Goal: Entertainment & Leisure: Consume media (video, audio)

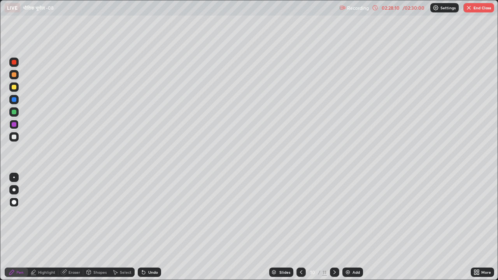
click at [301, 271] on icon at bounding box center [301, 272] width 6 height 6
click at [300, 272] on icon at bounding box center [301, 272] width 6 height 6
click at [300, 272] on icon at bounding box center [301, 272] width 2 height 4
click at [300, 272] on icon at bounding box center [301, 272] width 6 height 6
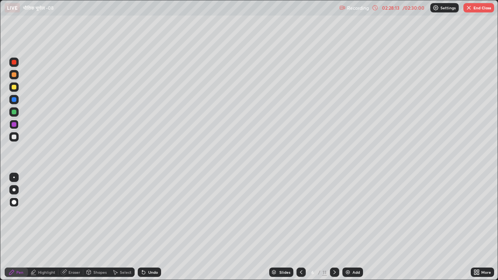
click at [299, 272] on icon at bounding box center [301, 272] width 6 height 6
click at [299, 273] on icon at bounding box center [301, 272] width 6 height 6
click at [300, 272] on icon at bounding box center [301, 272] width 6 height 6
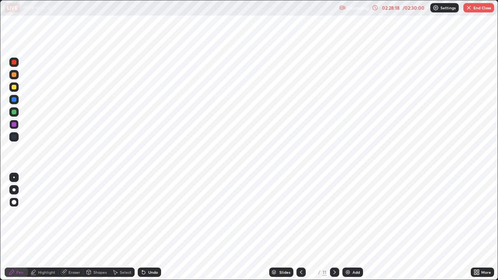
click at [334, 273] on icon at bounding box center [335, 272] width 2 height 4
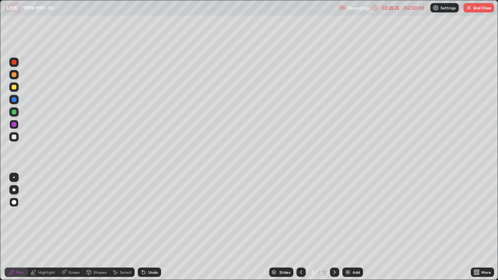
click at [334, 272] on icon at bounding box center [335, 272] width 6 height 6
click at [330, 272] on div at bounding box center [334, 272] width 9 height 9
click at [334, 272] on icon at bounding box center [335, 272] width 6 height 6
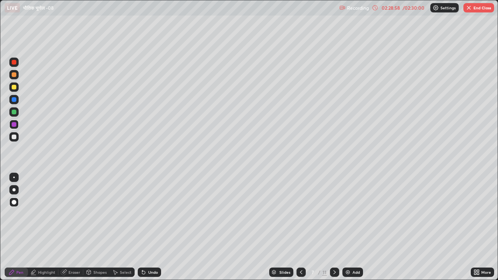
click at [333, 273] on icon at bounding box center [335, 272] width 6 height 6
click at [334, 274] on icon at bounding box center [335, 272] width 2 height 4
click at [334, 272] on icon at bounding box center [335, 272] width 6 height 6
click at [334, 274] on icon at bounding box center [335, 272] width 6 height 6
click at [301, 271] on icon at bounding box center [301, 272] width 6 height 6
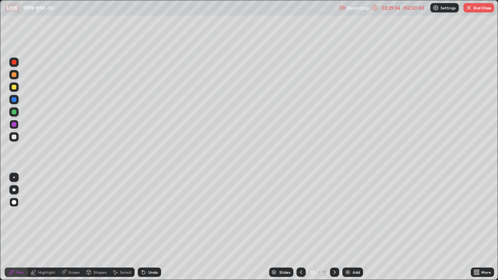
click at [300, 272] on icon at bounding box center [301, 272] width 6 height 6
click at [301, 272] on icon at bounding box center [301, 272] width 6 height 6
click at [301, 271] on icon at bounding box center [301, 272] width 2 height 4
click at [300, 272] on icon at bounding box center [301, 272] width 6 height 6
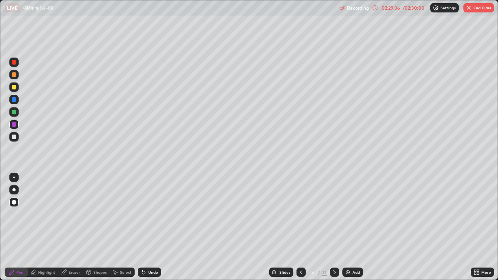
click at [300, 272] on icon at bounding box center [301, 272] width 6 height 6
click at [302, 272] on icon at bounding box center [301, 272] width 6 height 6
click at [333, 273] on icon at bounding box center [335, 272] width 6 height 6
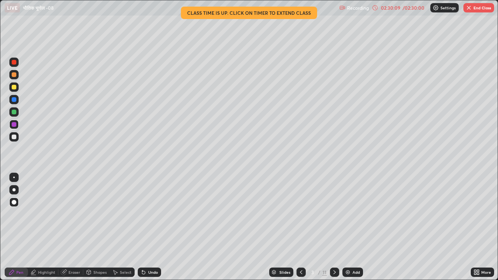
click at [471, 5] on img "button" at bounding box center [469, 8] width 6 height 6
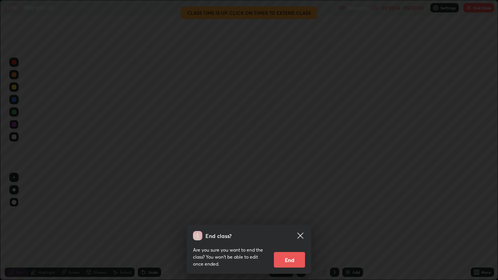
click at [291, 257] on button "End" at bounding box center [289, 260] width 31 height 16
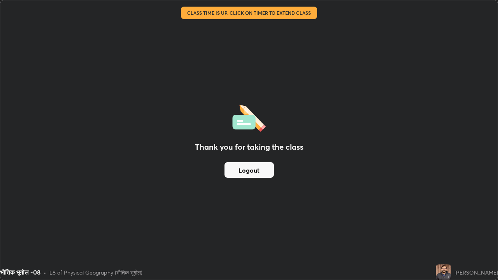
click at [264, 171] on button "Logout" at bounding box center [249, 170] width 49 height 16
click at [260, 170] on button "Logout" at bounding box center [249, 170] width 49 height 16
